Goal: Task Accomplishment & Management: Manage account settings

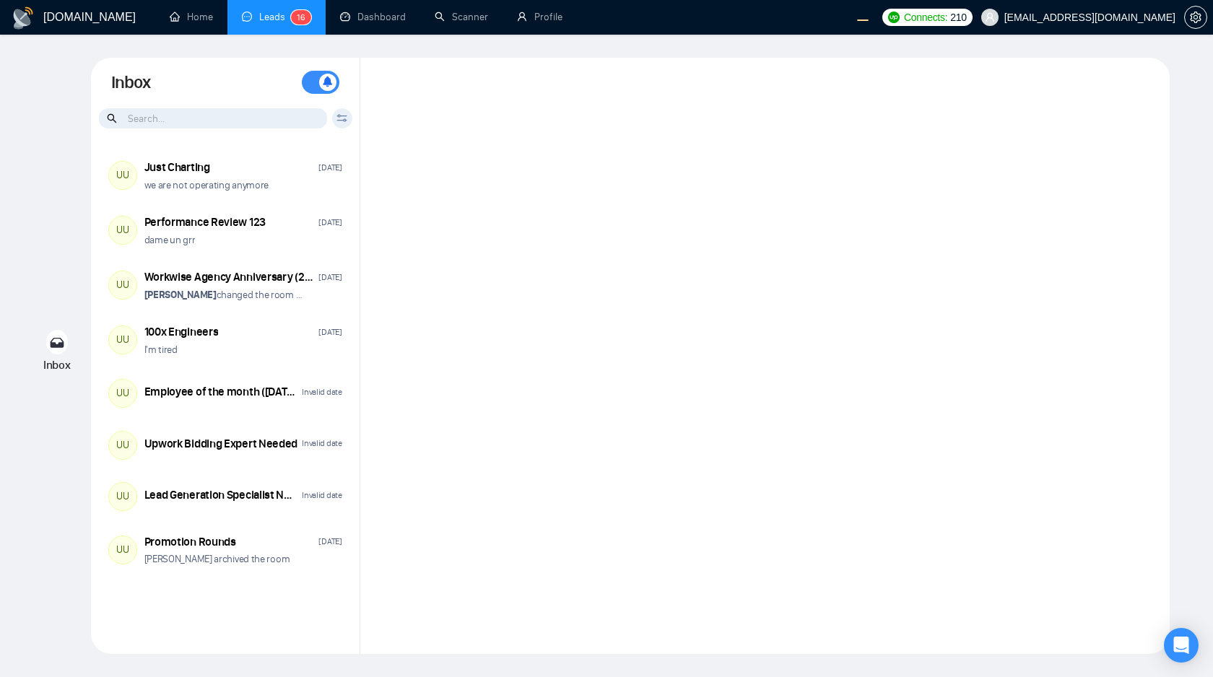
click at [668, 253] on div at bounding box center [764, 356] width 809 height 596
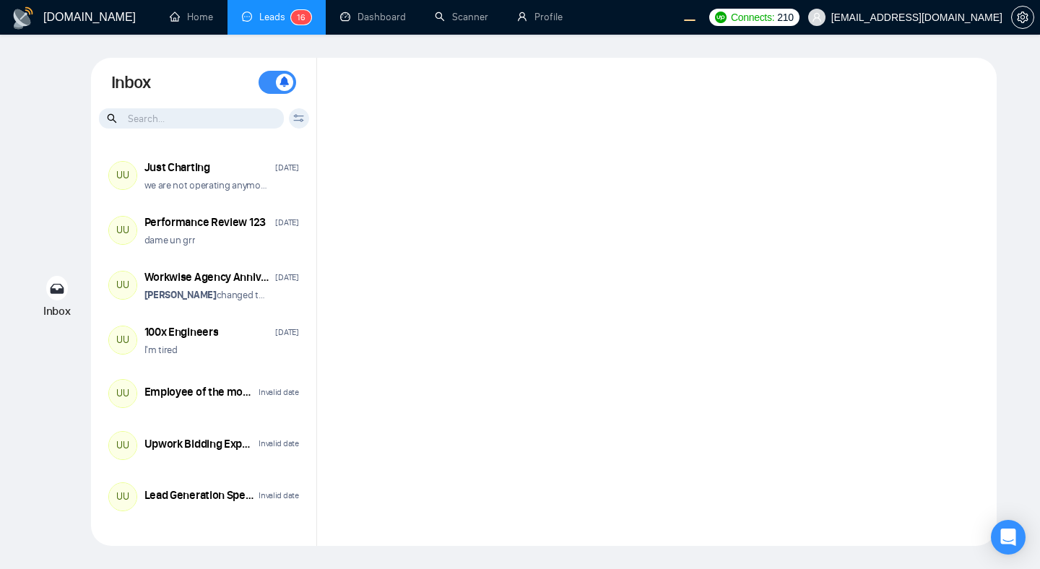
click at [573, 196] on div at bounding box center [656, 302] width 679 height 488
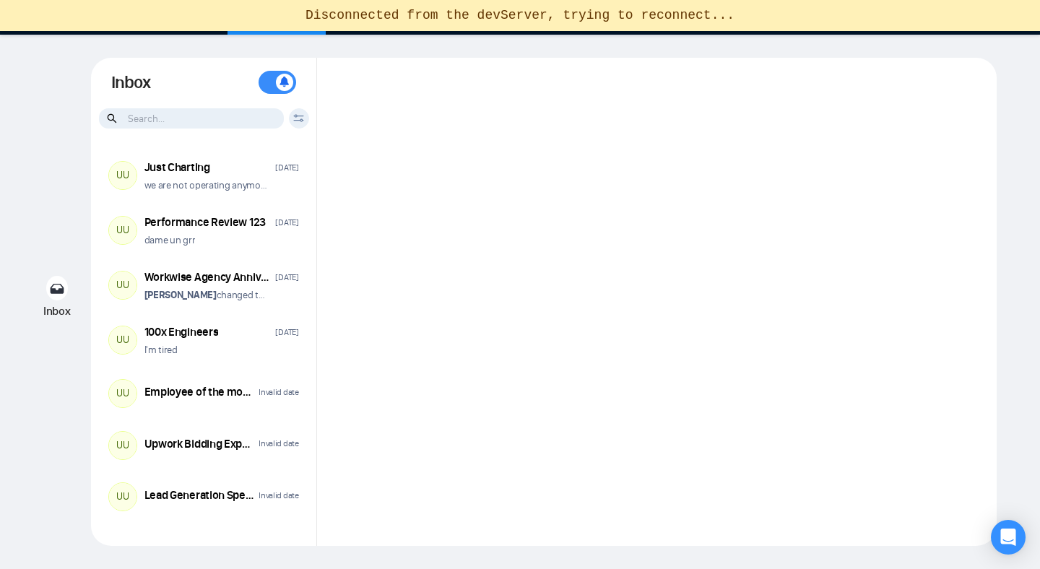
click at [562, 156] on div at bounding box center [656, 302] width 679 height 488
click at [615, 234] on div at bounding box center [656, 302] width 679 height 488
click at [762, 199] on div at bounding box center [656, 302] width 679 height 488
click at [777, 148] on div at bounding box center [656, 302] width 679 height 488
click at [603, 185] on div at bounding box center [656, 302] width 679 height 488
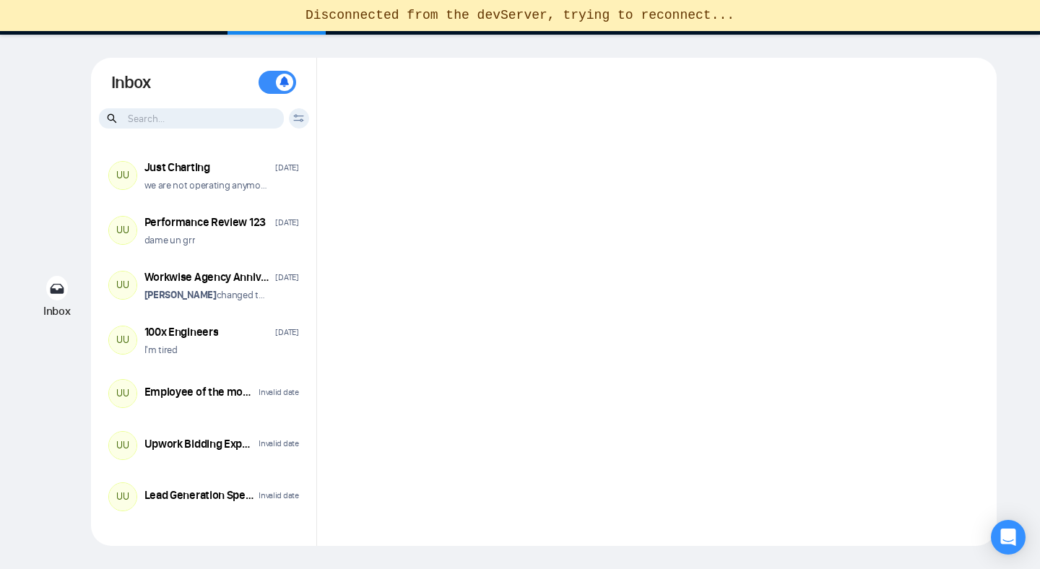
click at [588, 162] on div at bounding box center [656, 302] width 679 height 488
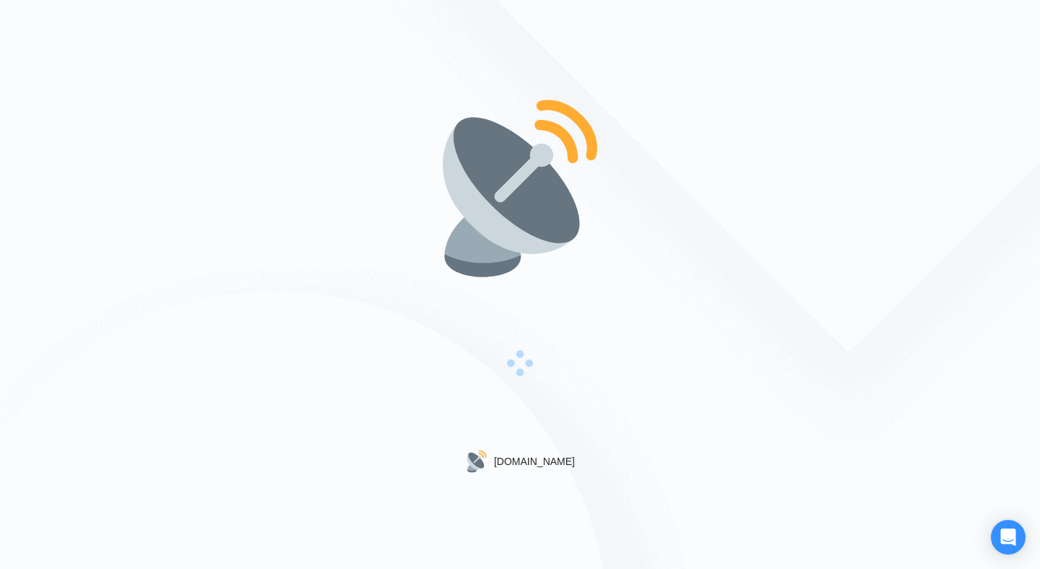
click at [643, 186] on div "Gigradar.io" at bounding box center [520, 284] width 1040 height 569
click at [447, 142] on img at bounding box center [519, 188] width 185 height 185
click at [572, 104] on img at bounding box center [519, 188] width 185 height 185
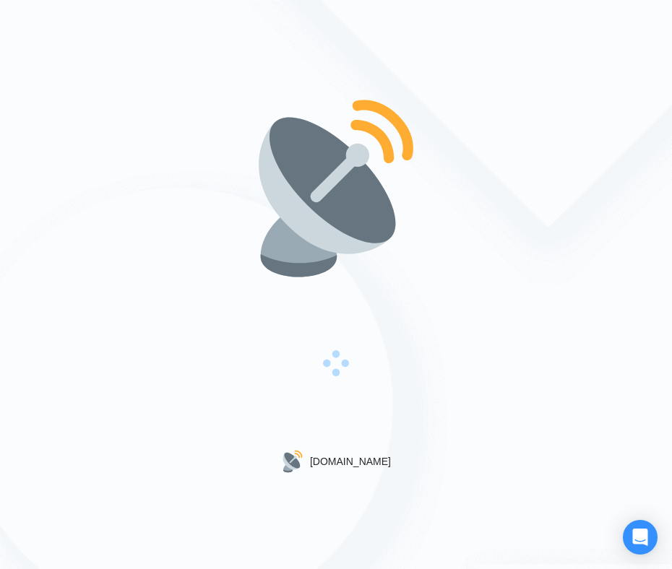
click at [542, 175] on div "[DOMAIN_NAME]" at bounding box center [336, 284] width 672 height 569
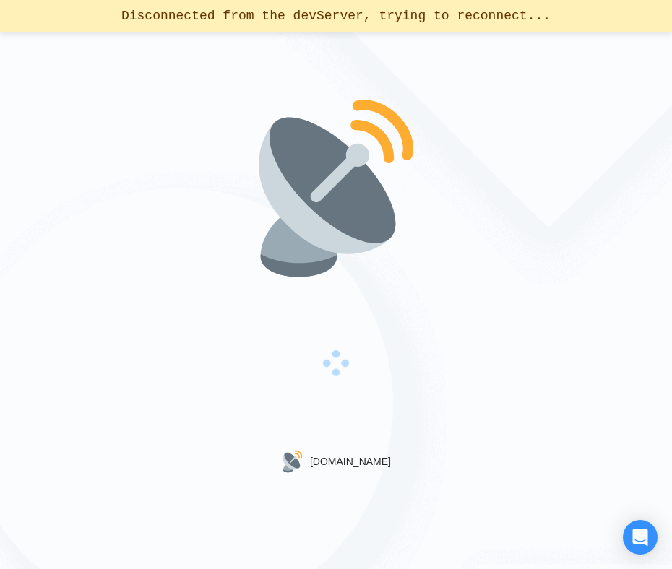
click at [569, 267] on div "[DOMAIN_NAME]" at bounding box center [336, 284] width 672 height 569
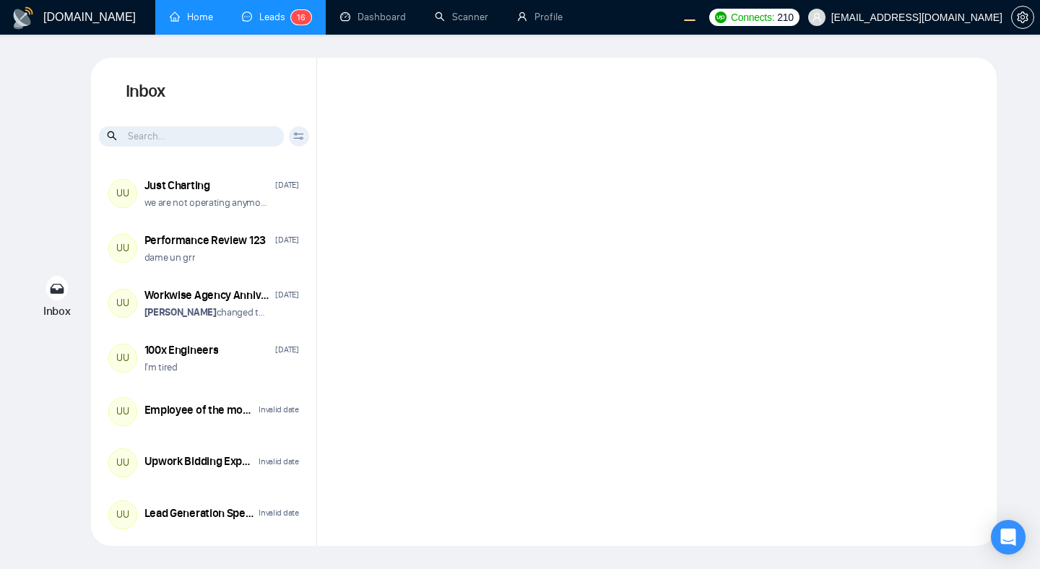
click at [210, 23] on link "Home" at bounding box center [191, 17] width 43 height 12
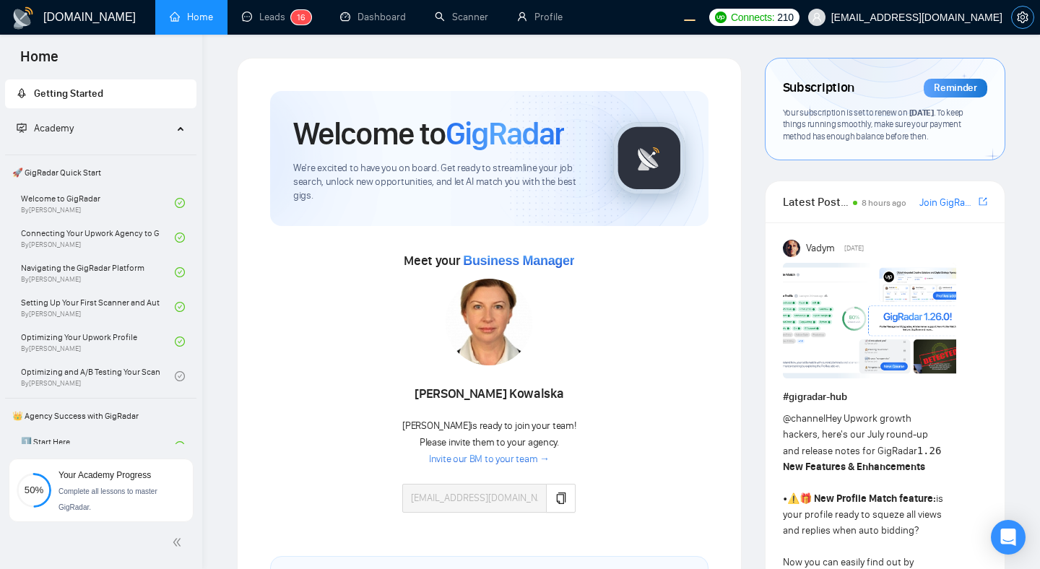
click at [671, 14] on icon "setting" at bounding box center [1023, 18] width 12 height 12
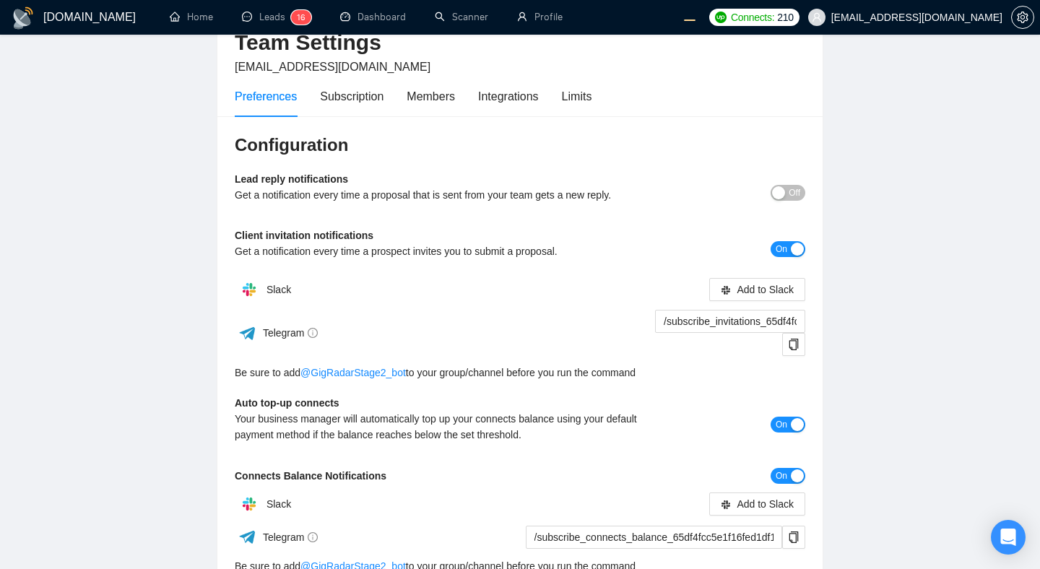
scroll to position [79, 0]
click at [960, 182] on main "Team Settings [EMAIL_ADDRESS][DOMAIN_NAME] Preferences Subscription Members Int…" at bounding box center [520, 325] width 994 height 692
click at [789, 194] on span "Off" at bounding box center [794, 192] width 12 height 16
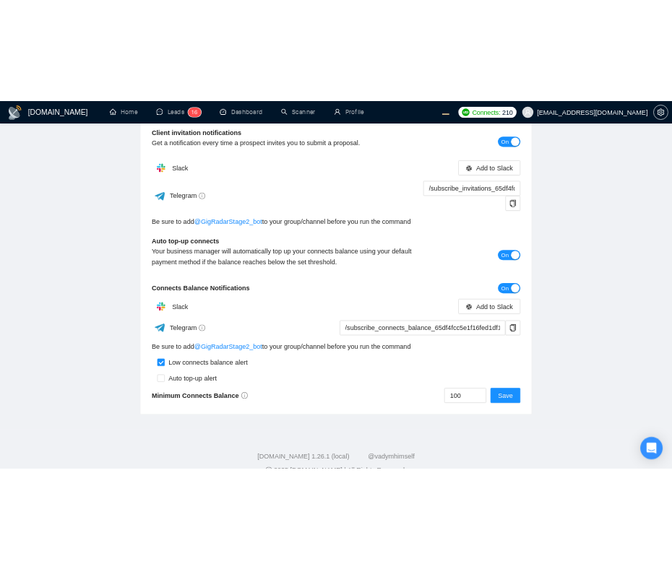
scroll to position [382, 0]
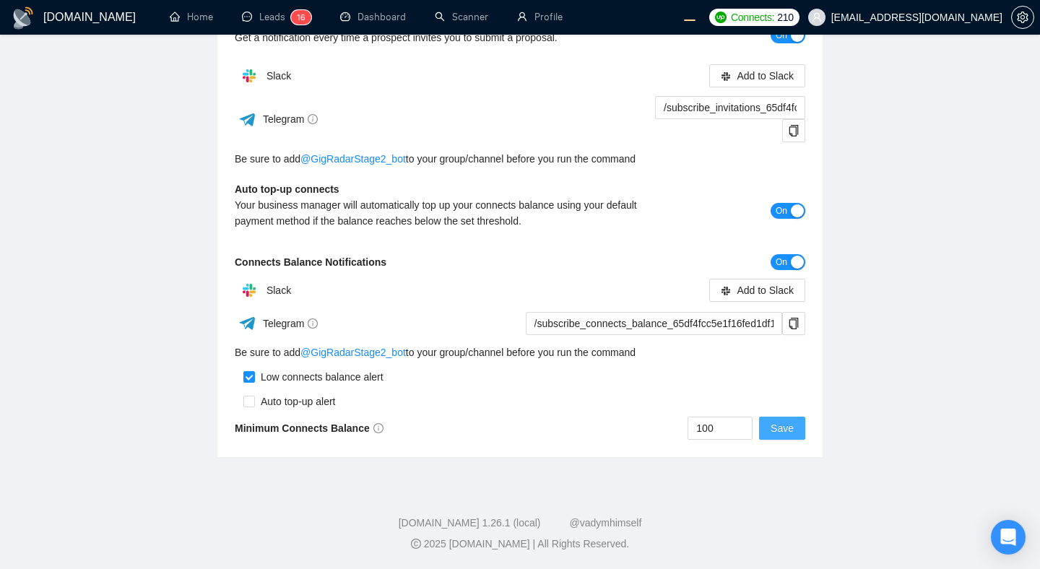
click at [781, 429] on span "Save" at bounding box center [781, 428] width 23 height 16
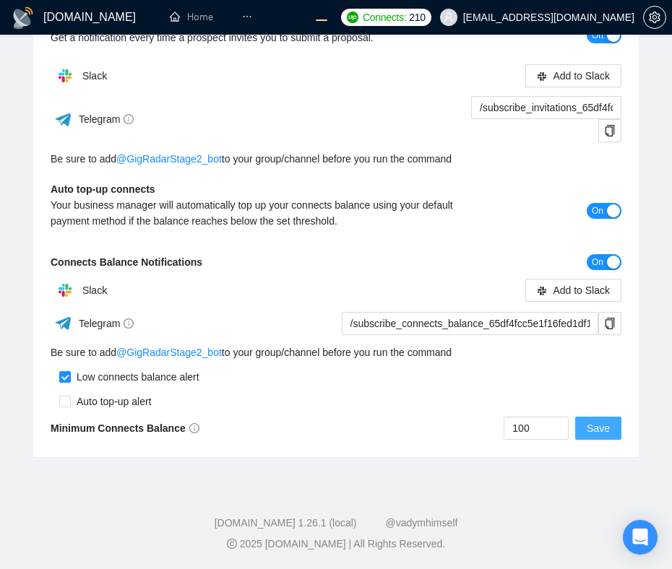
click at [601, 430] on span "Save" at bounding box center [597, 428] width 23 height 16
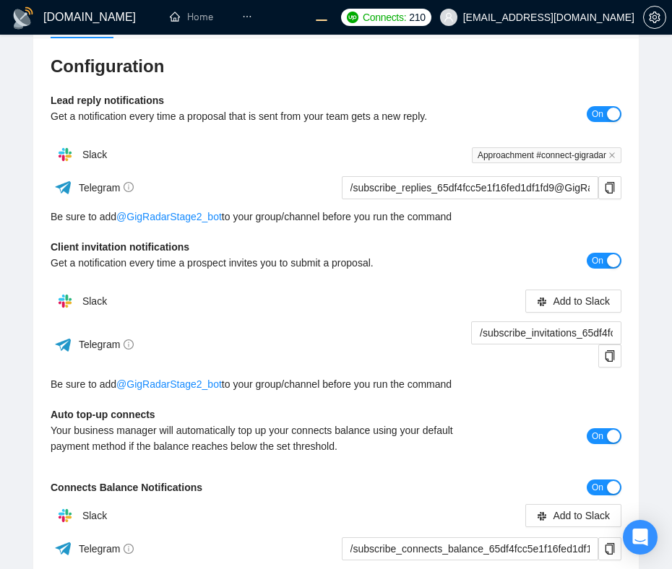
scroll to position [2, 0]
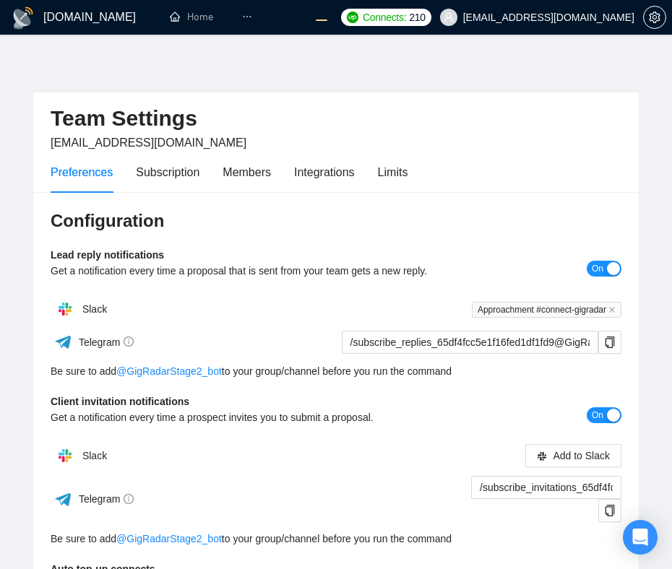
click at [601, 266] on span "On" at bounding box center [597, 269] width 12 height 16
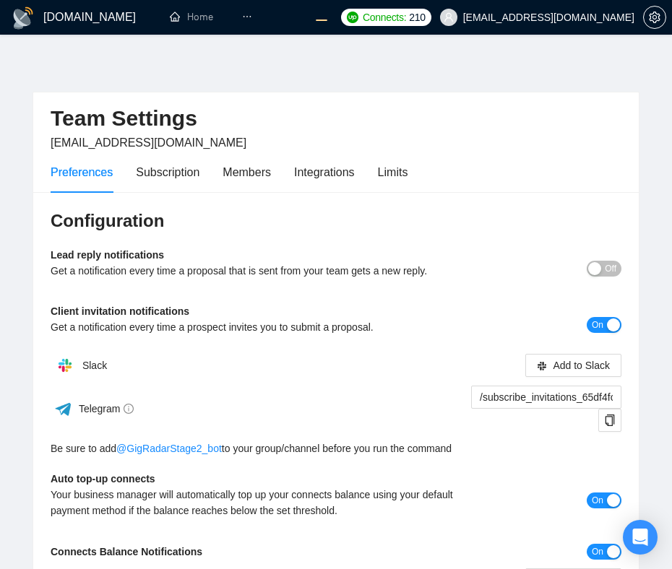
click at [599, 327] on span "On" at bounding box center [597, 325] width 12 height 16
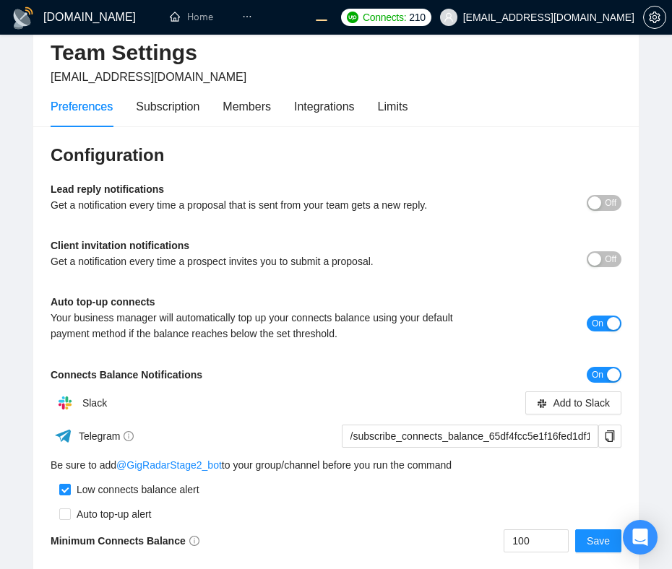
scroll to position [0, 0]
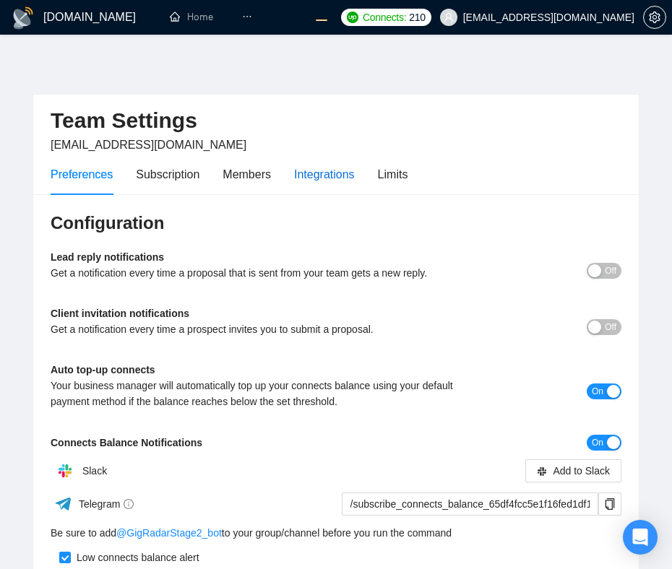
click at [310, 173] on div "Integrations" at bounding box center [324, 174] width 61 height 18
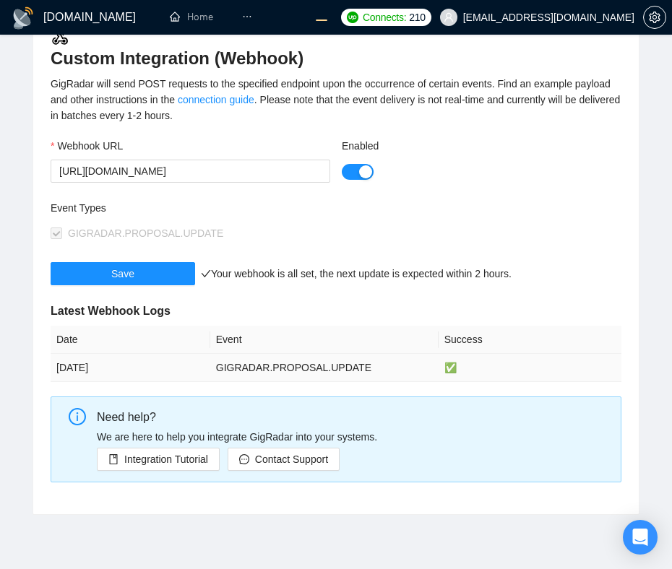
scroll to position [185, 0]
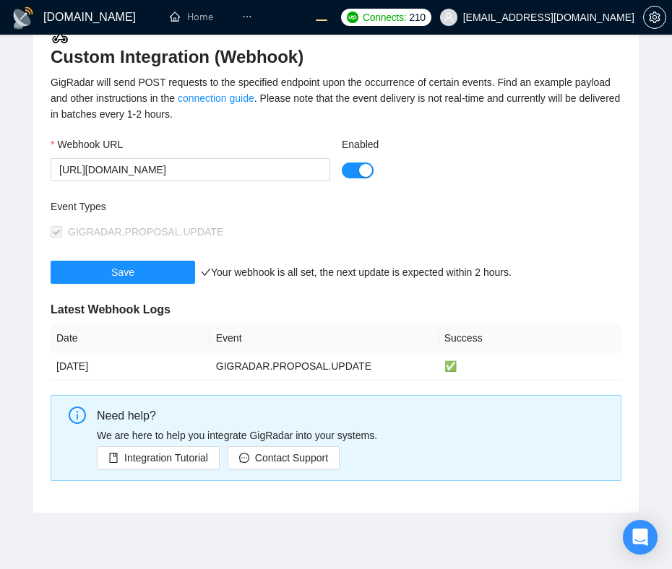
click at [355, 172] on button "Enabled" at bounding box center [358, 170] width 32 height 16
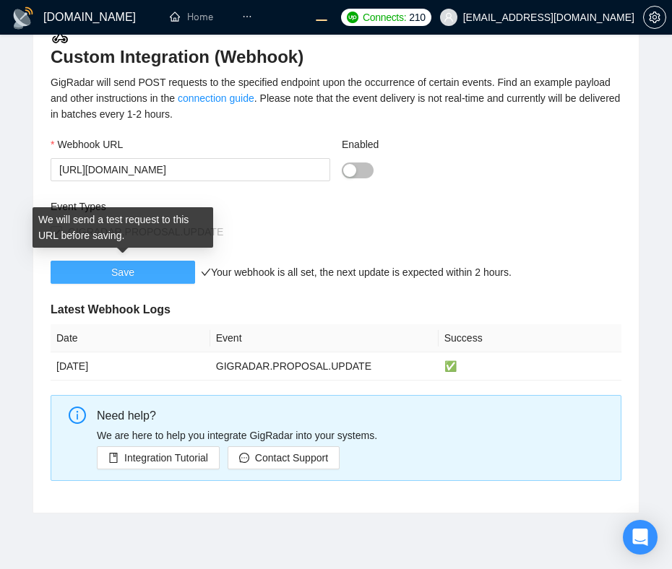
click at [164, 273] on button "Save" at bounding box center [123, 272] width 144 height 23
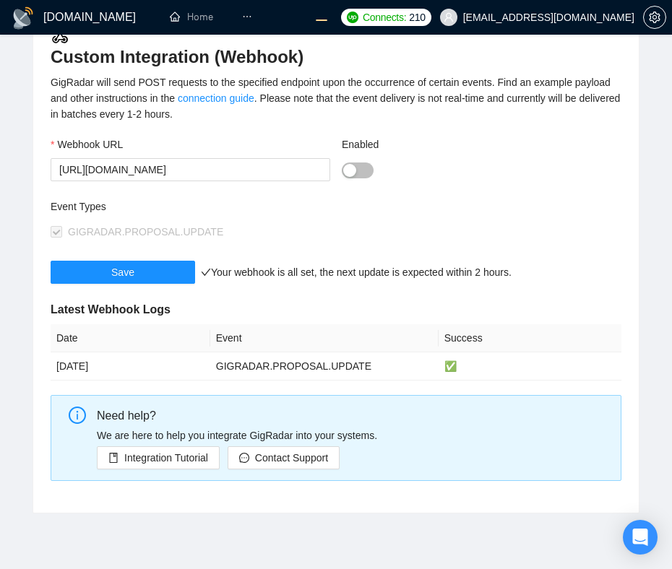
click at [477, 180] on div at bounding box center [481, 169] width 279 height 23
click at [358, 170] on button "Enabled" at bounding box center [358, 170] width 32 height 16
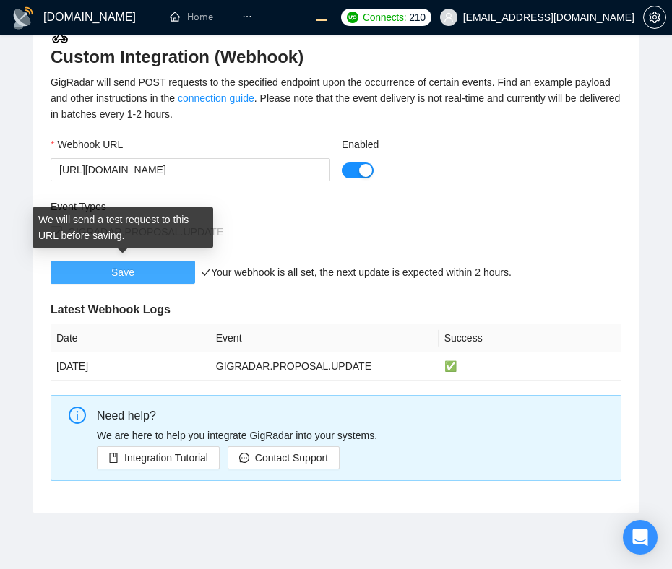
click at [154, 266] on button "Save" at bounding box center [123, 272] width 144 height 23
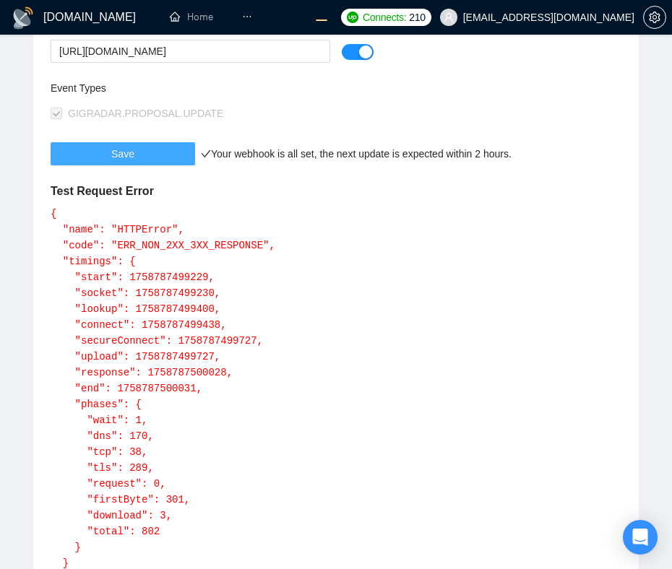
scroll to position [0, 0]
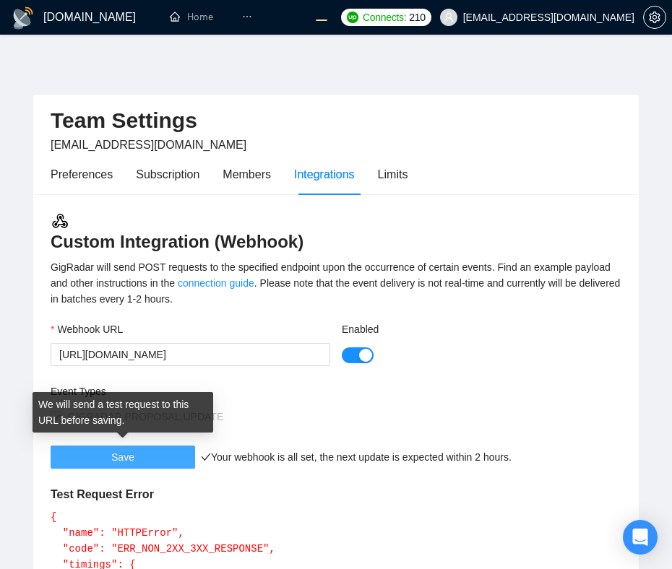
click at [130, 455] on span "Save" at bounding box center [122, 457] width 23 height 16
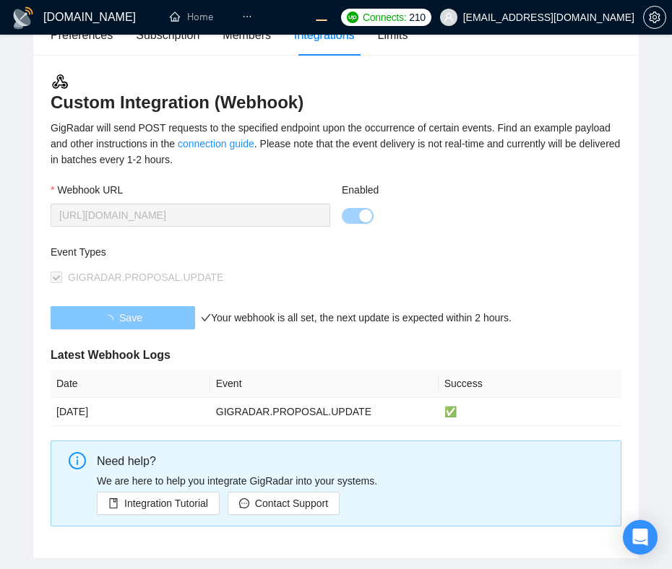
scroll to position [140, 0]
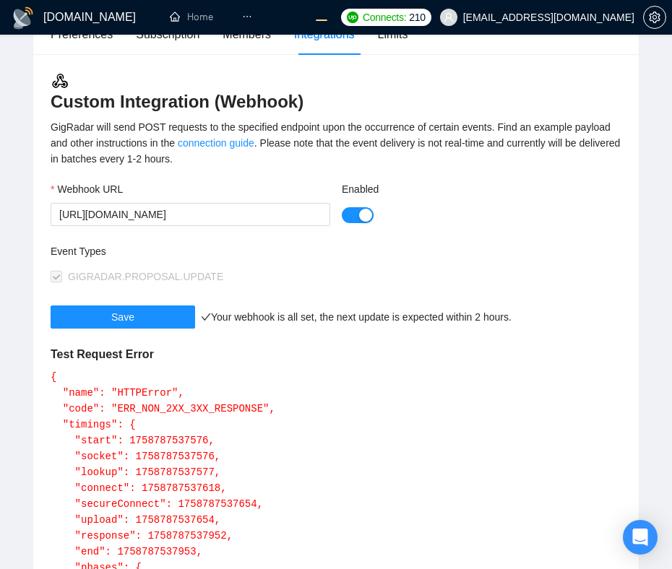
click at [355, 214] on button "Enabled" at bounding box center [358, 215] width 32 height 16
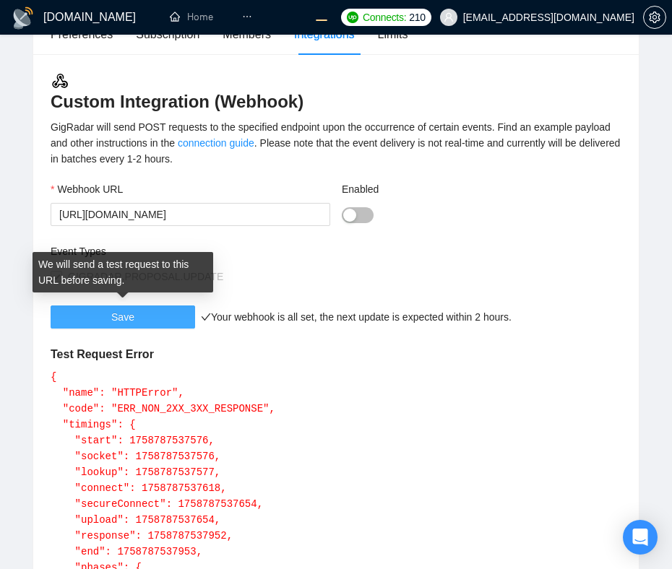
click at [111, 313] on span "Save" at bounding box center [122, 317] width 23 height 16
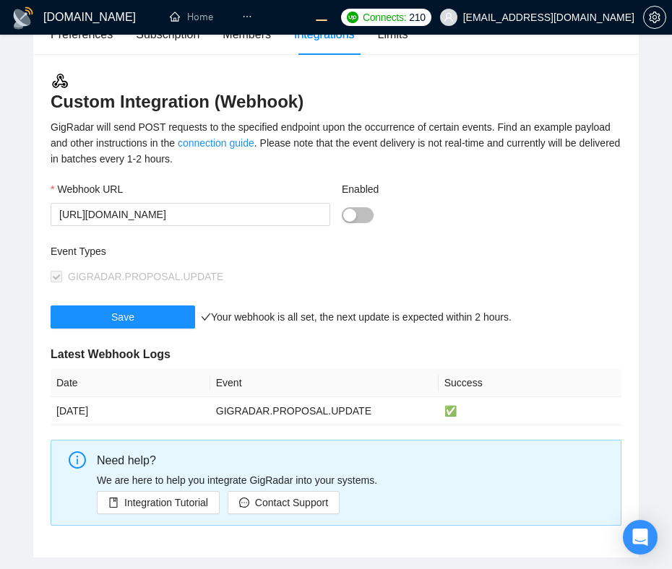
click at [562, 177] on div "Custom Integration (Webhook) GigRadar will send POST requests to the specified …" at bounding box center [335, 305] width 605 height 503
click at [499, 134] on div "GigRadar will send POST requests to the specified endpoint upon the occurrence …" at bounding box center [336, 143] width 570 height 48
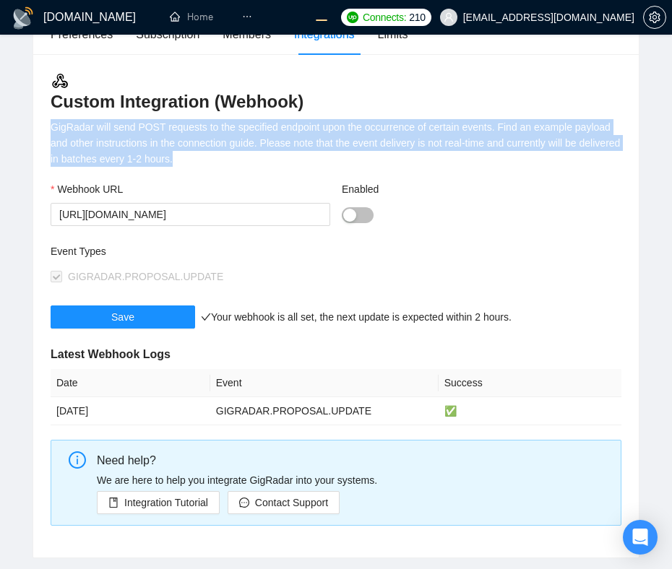
click at [499, 134] on div "GigRadar will send POST requests to the specified endpoint upon the occurrence …" at bounding box center [336, 143] width 570 height 48
click at [545, 165] on div "GigRadar will send POST requests to the specified endpoint upon the occurrence …" at bounding box center [336, 143] width 570 height 48
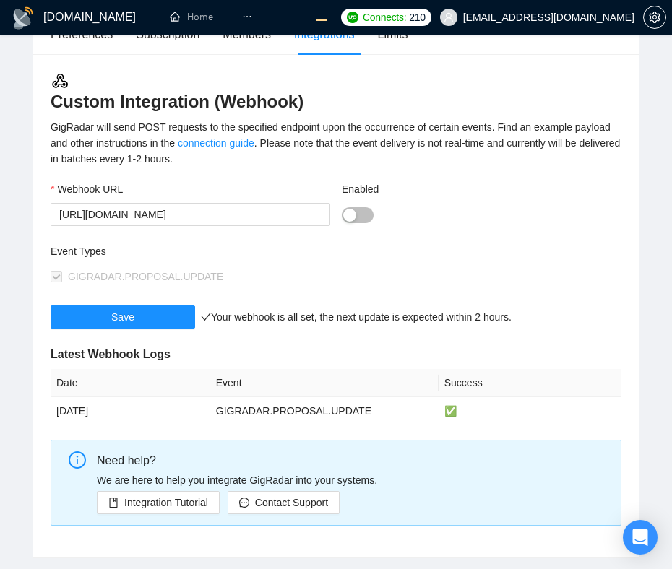
click at [354, 214] on div "button" at bounding box center [349, 215] width 13 height 13
click at [168, 309] on button "Save" at bounding box center [123, 316] width 144 height 23
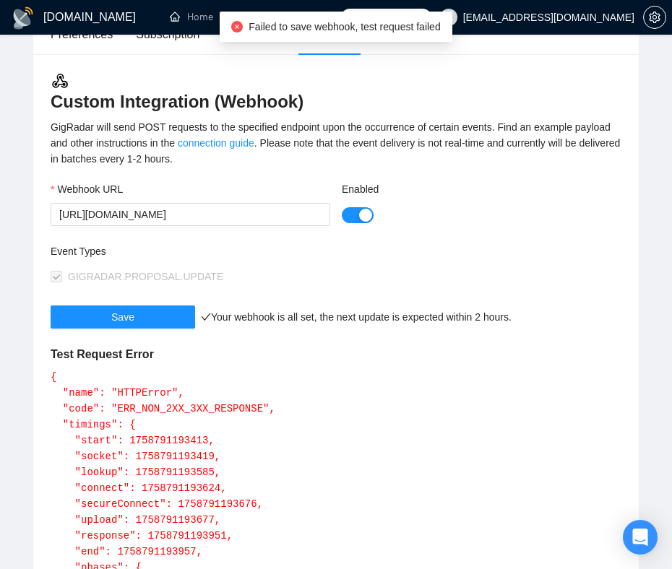
click at [352, 217] on button "Enabled" at bounding box center [358, 215] width 32 height 16
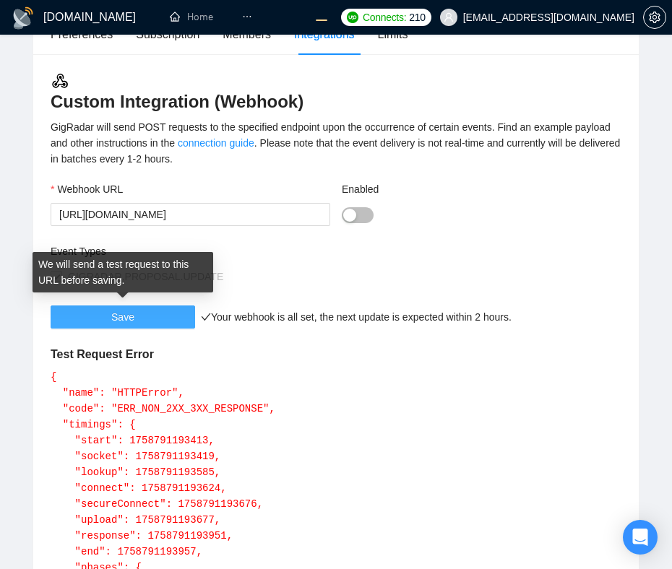
click at [143, 322] on button "Save" at bounding box center [123, 316] width 144 height 23
